Goal: Task Accomplishment & Management: Manage account settings

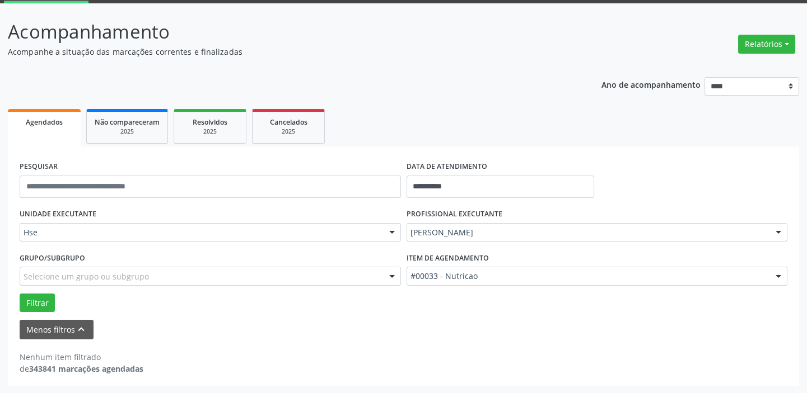
scroll to position [58, 0]
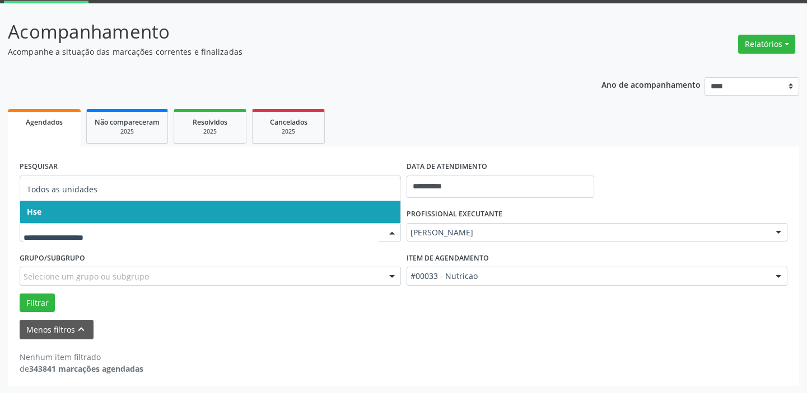
click at [76, 212] on span "Hse" at bounding box center [210, 212] width 380 height 22
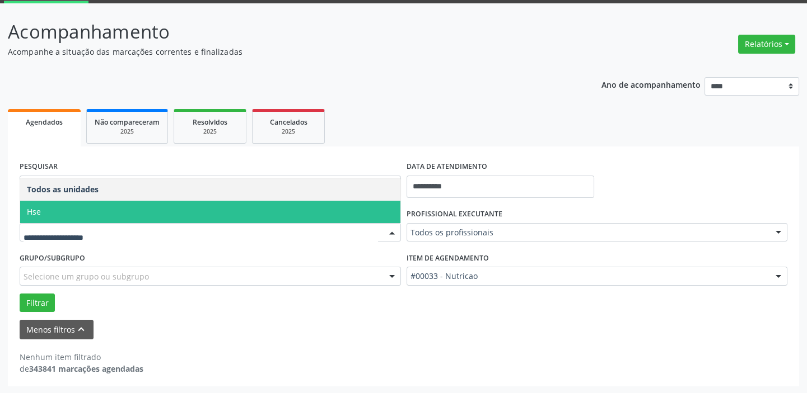
click at [57, 212] on span "Hse" at bounding box center [210, 212] width 380 height 22
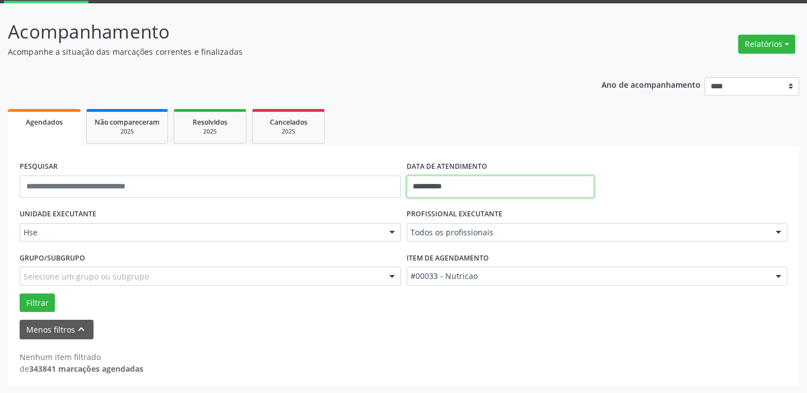
click at [494, 189] on body "**********" at bounding box center [403, 138] width 807 height 393
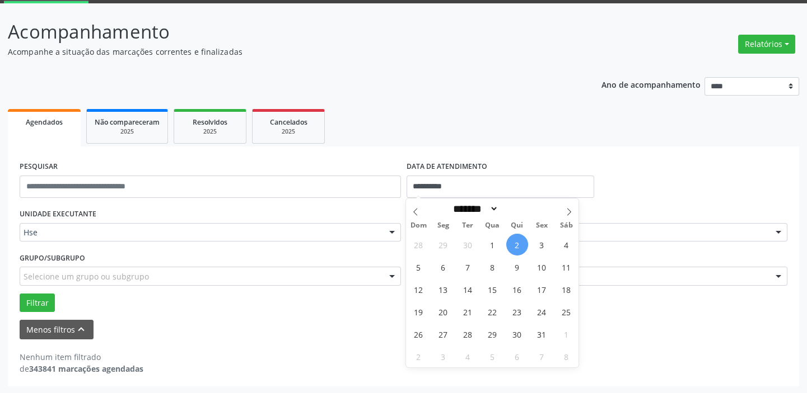
click at [522, 245] on span "2" at bounding box center [517, 245] width 22 height 22
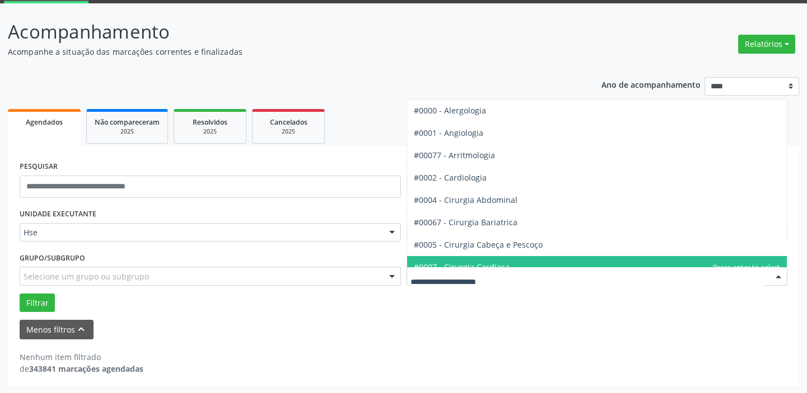
click at [655, 285] on input "text" at bounding box center [587, 282] width 354 height 22
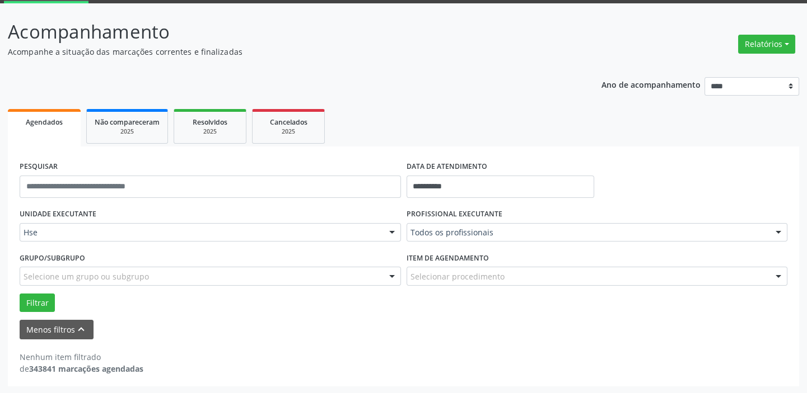
click at [557, 363] on div "Nenhum item filtrado de 343841 marcações agendadas" at bounding box center [403, 364] width 767 height 24
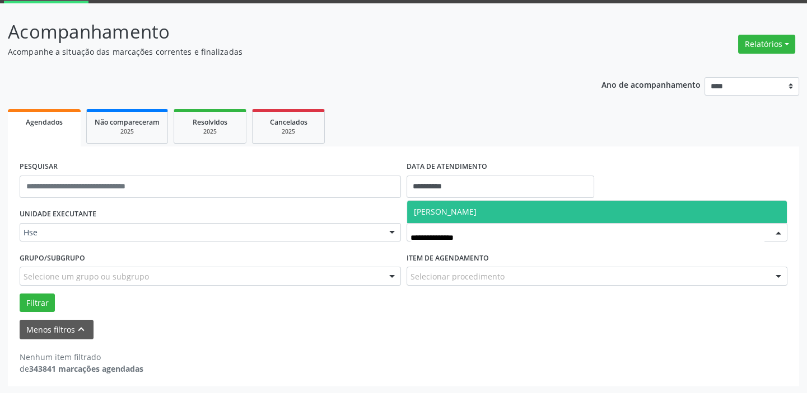
type input "**********"
click at [521, 209] on span "[PERSON_NAME]" at bounding box center [597, 212] width 380 height 22
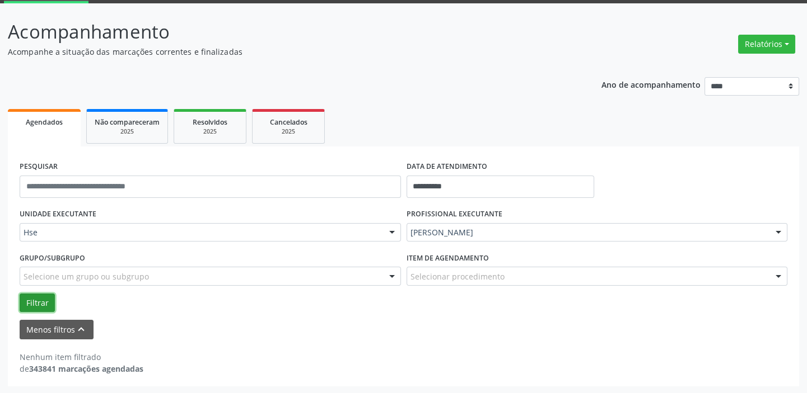
click at [39, 297] on button "Filtrar" at bounding box center [37, 303] width 35 height 19
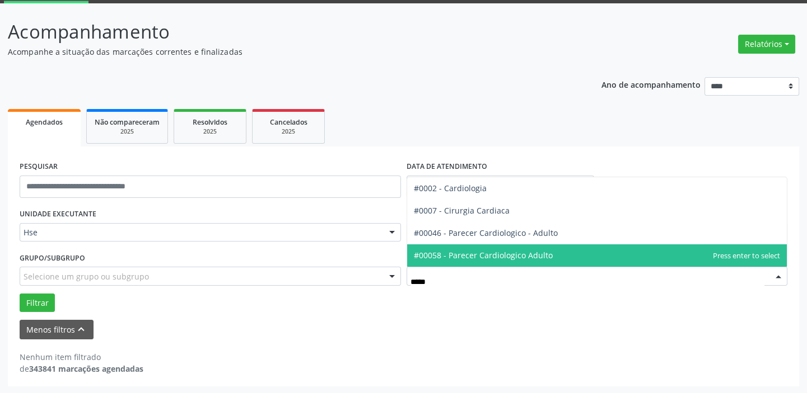
type input "******"
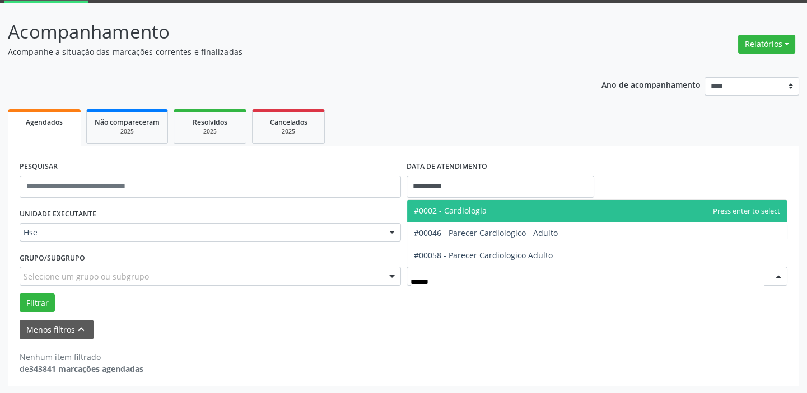
click at [479, 215] on span "#0002 - Cardiologia" at bounding box center [450, 210] width 73 height 11
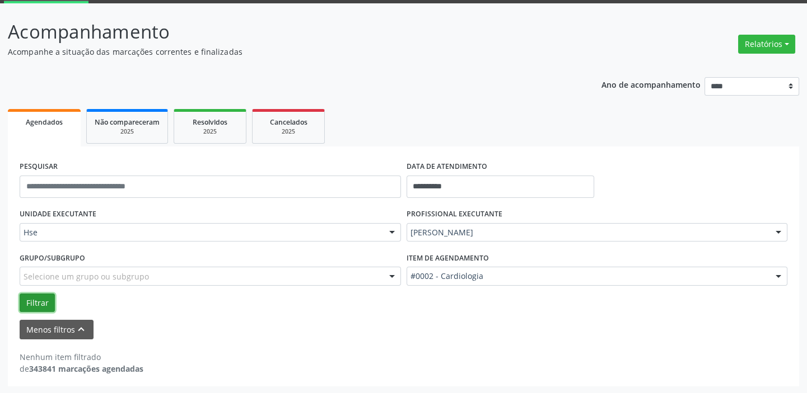
click at [41, 301] on button "Filtrar" at bounding box center [37, 303] width 35 height 19
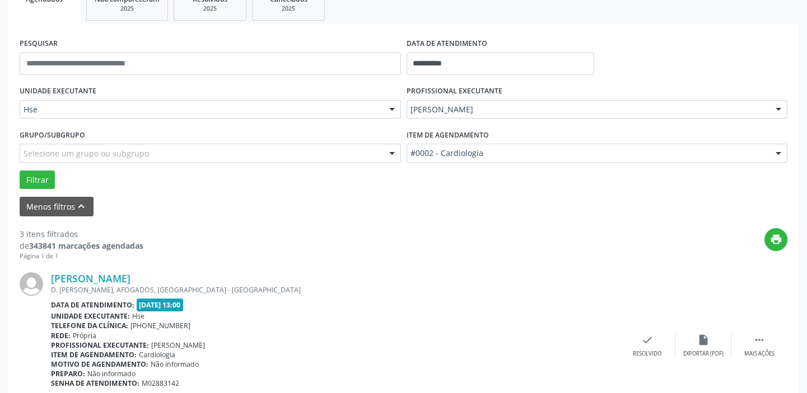
scroll to position [211, 0]
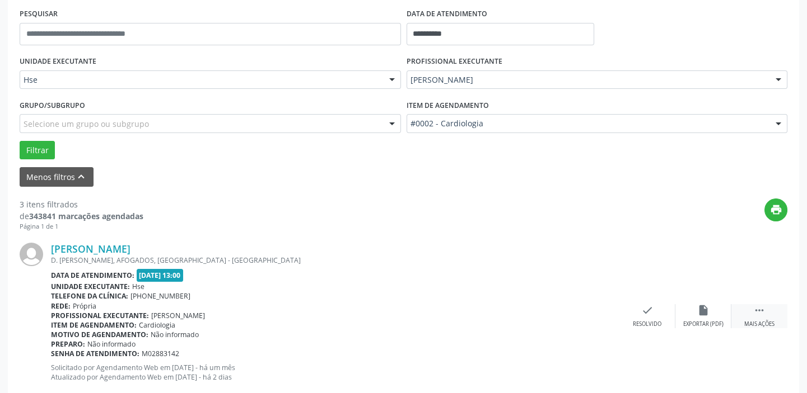
click at [763, 314] on icon "" at bounding box center [759, 310] width 12 height 12
click at [701, 314] on icon "alarm_off" at bounding box center [703, 310] width 12 height 12
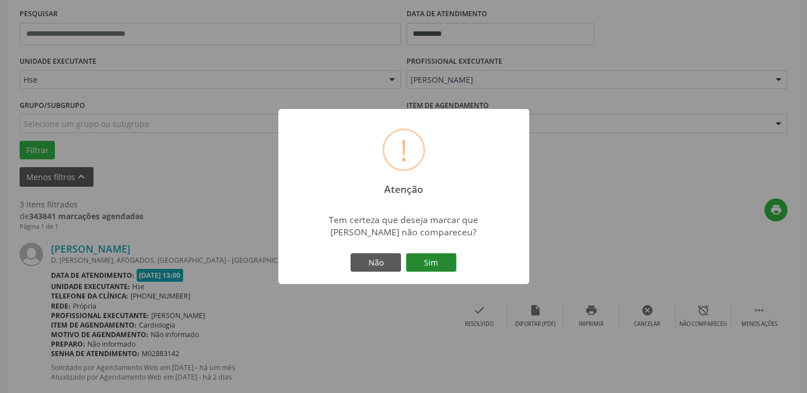
click at [413, 263] on button "Sim" at bounding box center [431, 263] width 50 height 19
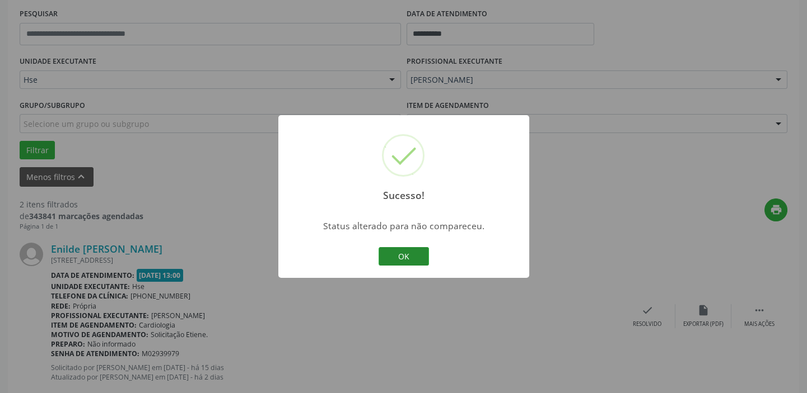
click at [398, 258] on button "OK" at bounding box center [403, 256] width 50 height 19
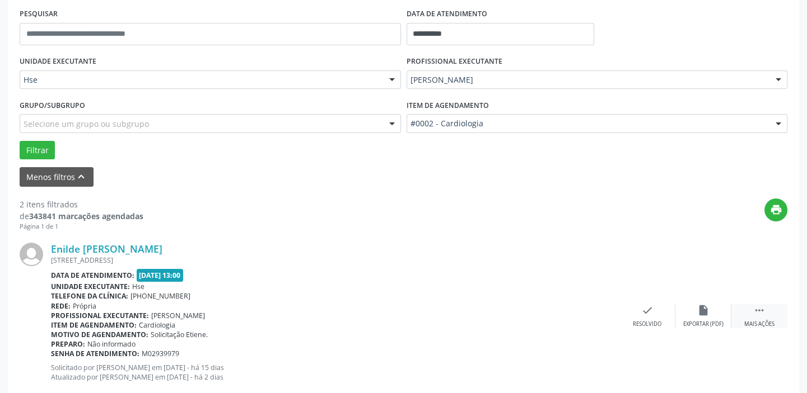
click at [761, 321] on div "Mais ações" at bounding box center [759, 325] width 30 height 8
click at [711, 316] on div "alarm_off Não compareceu" at bounding box center [703, 316] width 56 height 24
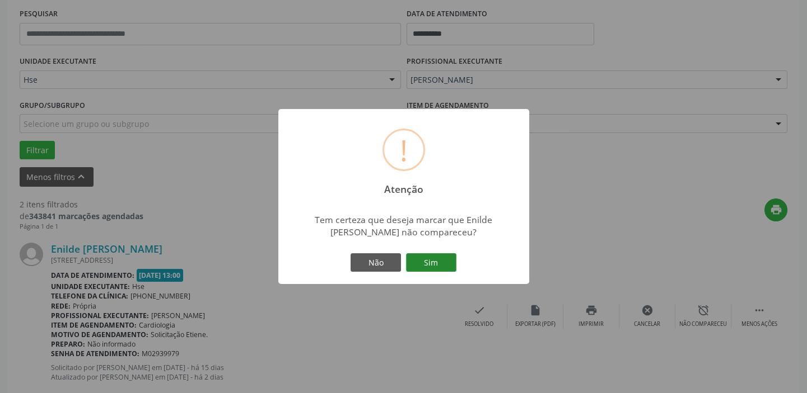
click at [426, 266] on button "Sim" at bounding box center [431, 263] width 50 height 19
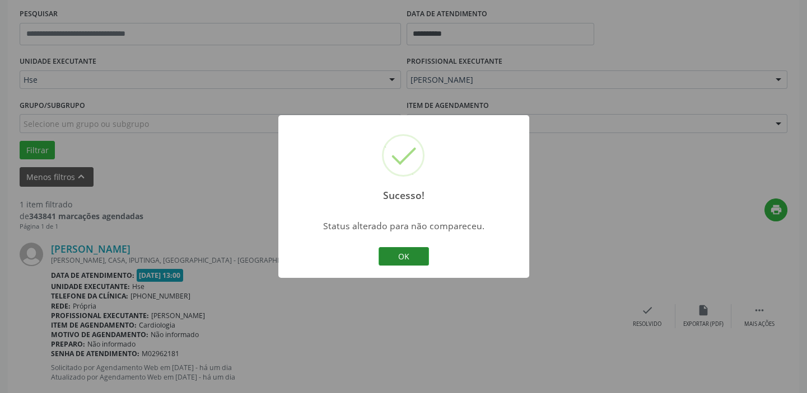
click at [393, 257] on button "OK" at bounding box center [403, 256] width 50 height 19
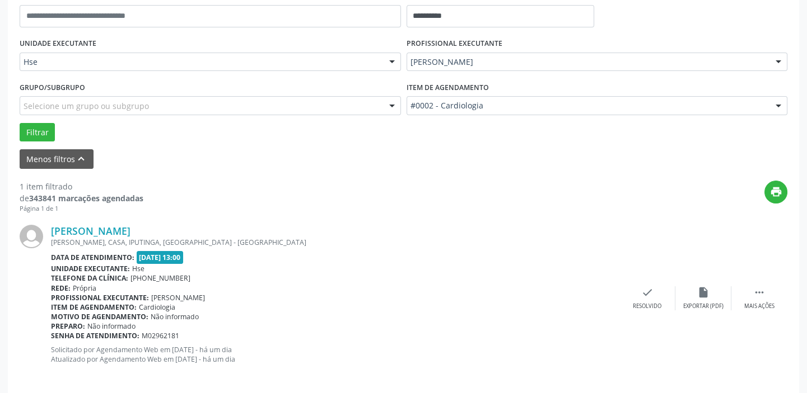
scroll to position [238, 0]
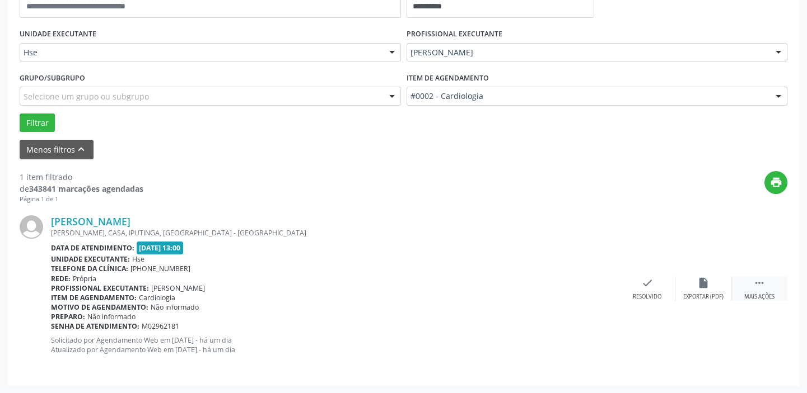
click at [760, 290] on div " Mais ações" at bounding box center [759, 289] width 56 height 24
click at [699, 285] on icon "alarm_off" at bounding box center [703, 283] width 12 height 12
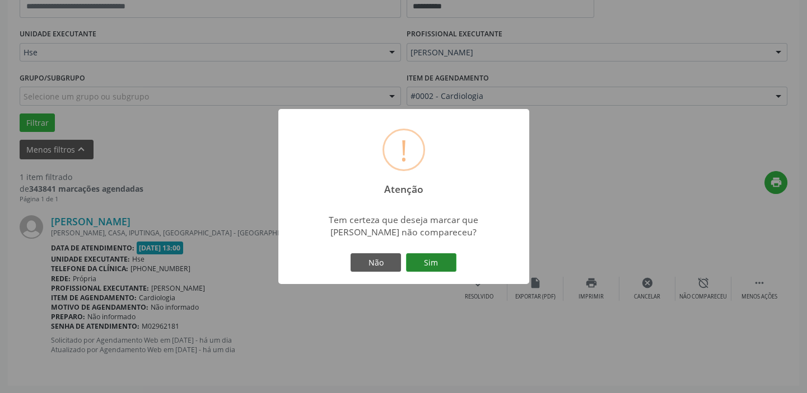
click at [437, 256] on button "Sim" at bounding box center [431, 263] width 50 height 19
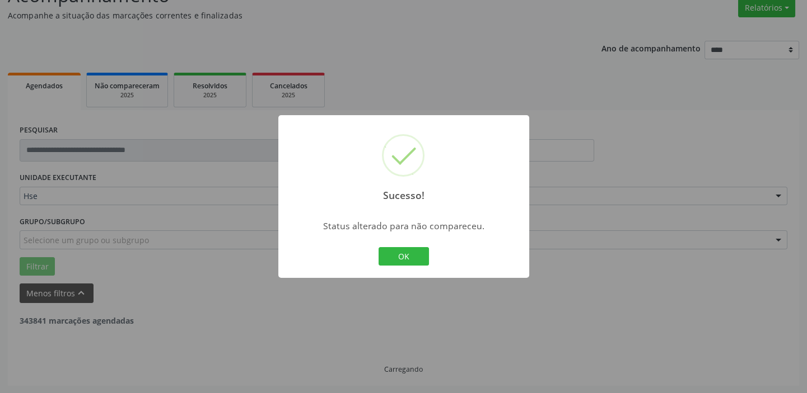
scroll to position [58, 0]
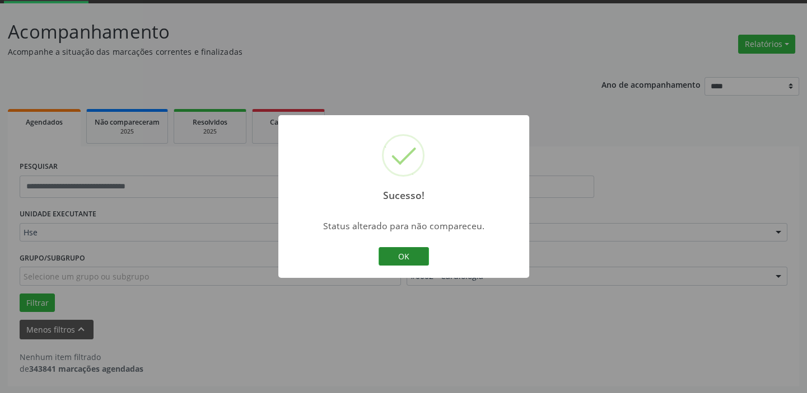
click at [392, 259] on button "OK" at bounding box center [403, 256] width 50 height 19
